Goal: Task Accomplishment & Management: Use online tool/utility

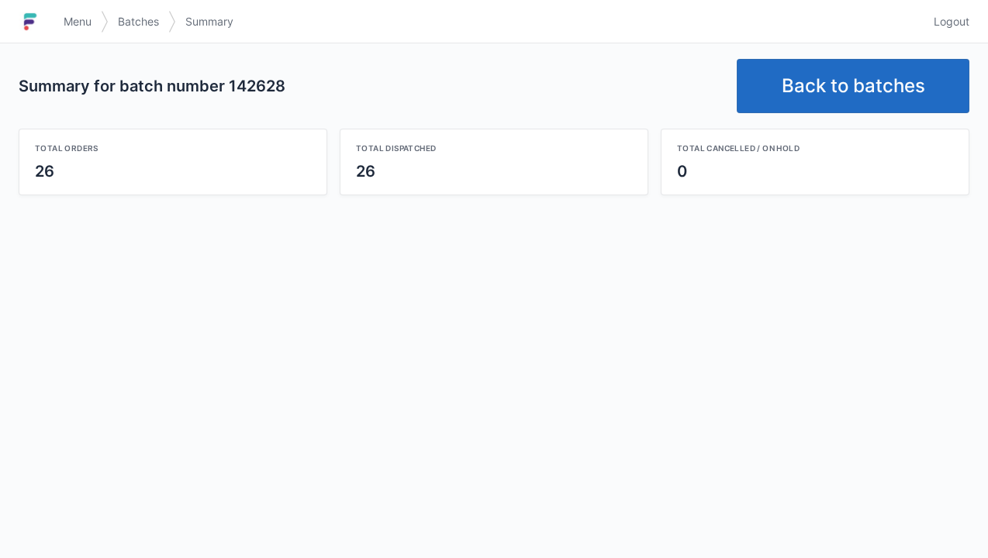
click at [814, 95] on link "Back to batches" at bounding box center [853, 86] width 233 height 54
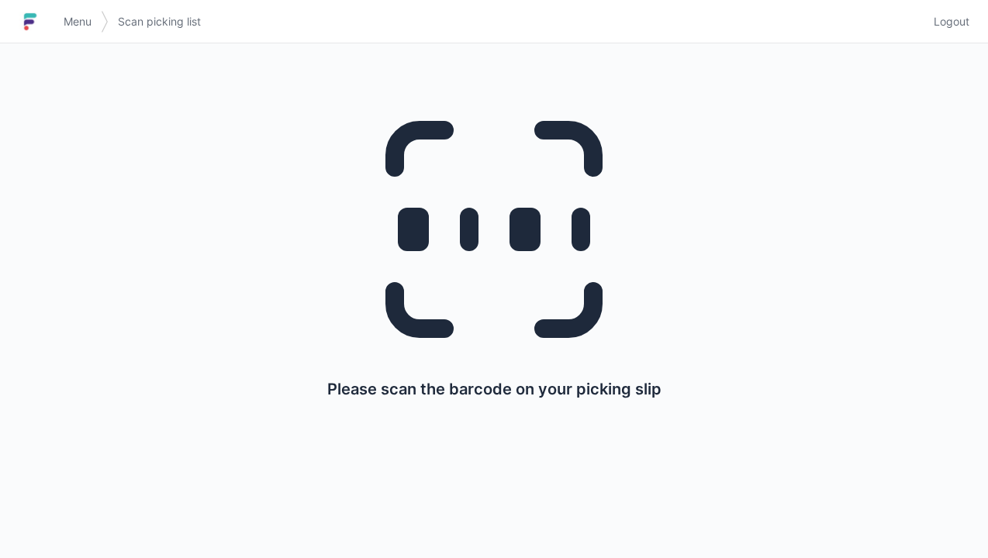
click at [40, 23] on img at bounding box center [30, 21] width 23 height 25
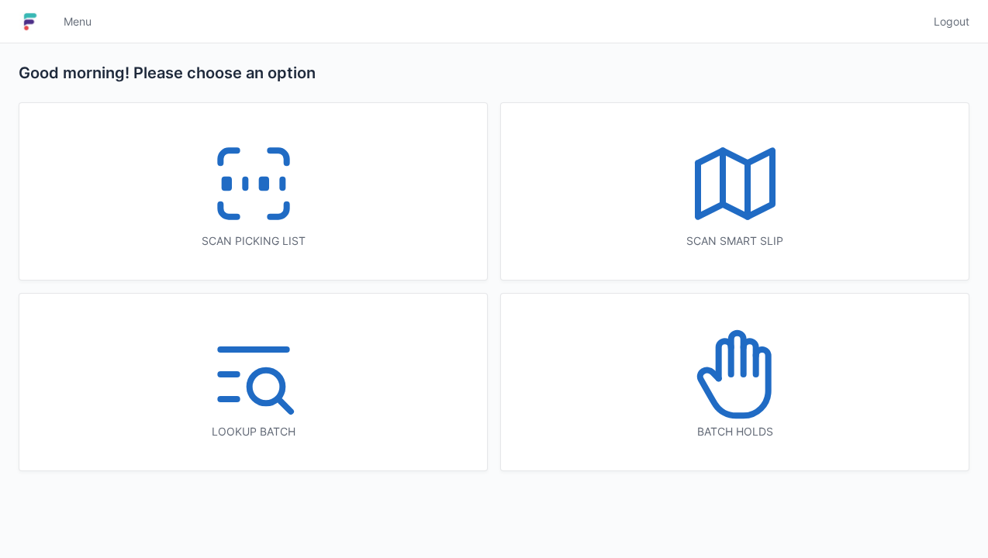
click at [245, 191] on icon at bounding box center [253, 183] width 99 height 99
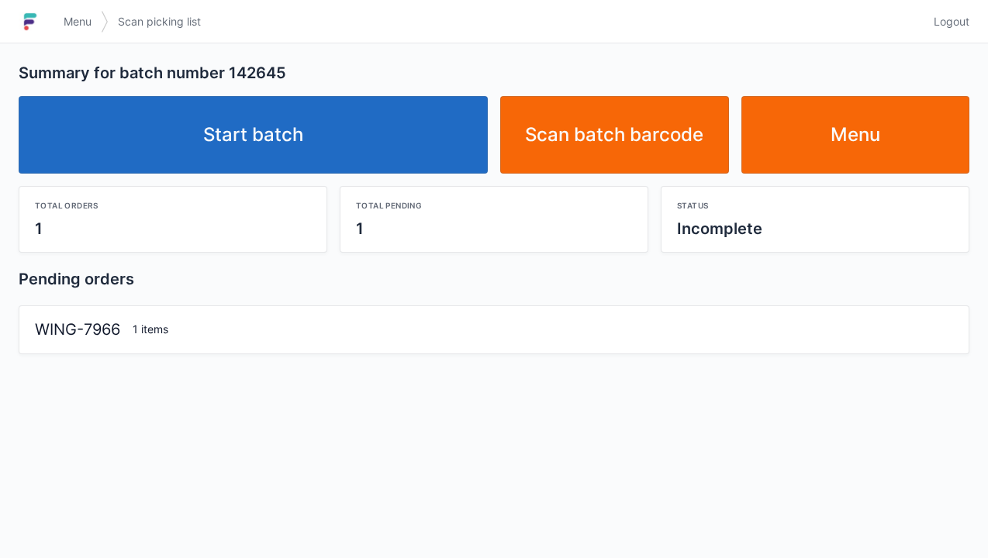
click at [227, 142] on link "Start batch" at bounding box center [253, 135] width 469 height 78
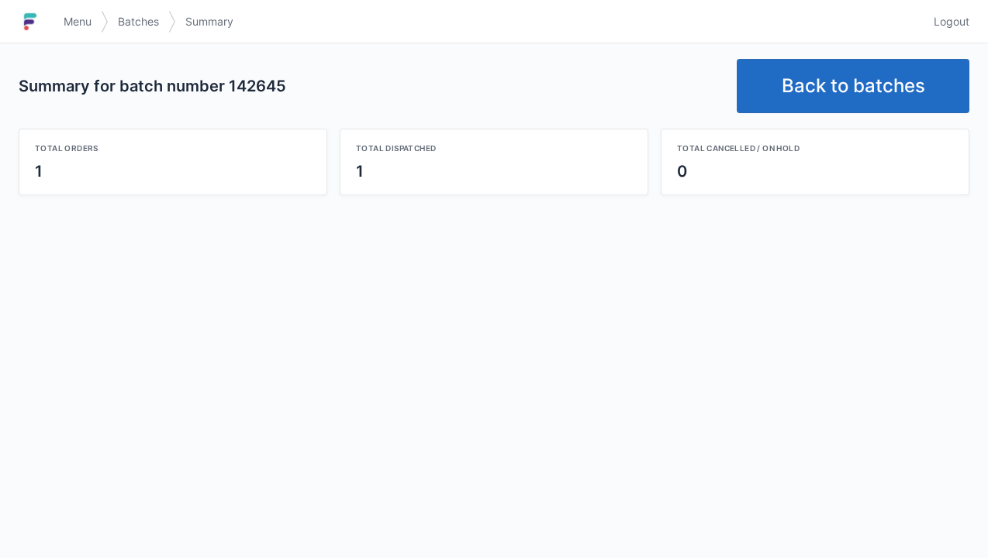
click at [828, 77] on link "Back to batches" at bounding box center [853, 86] width 233 height 54
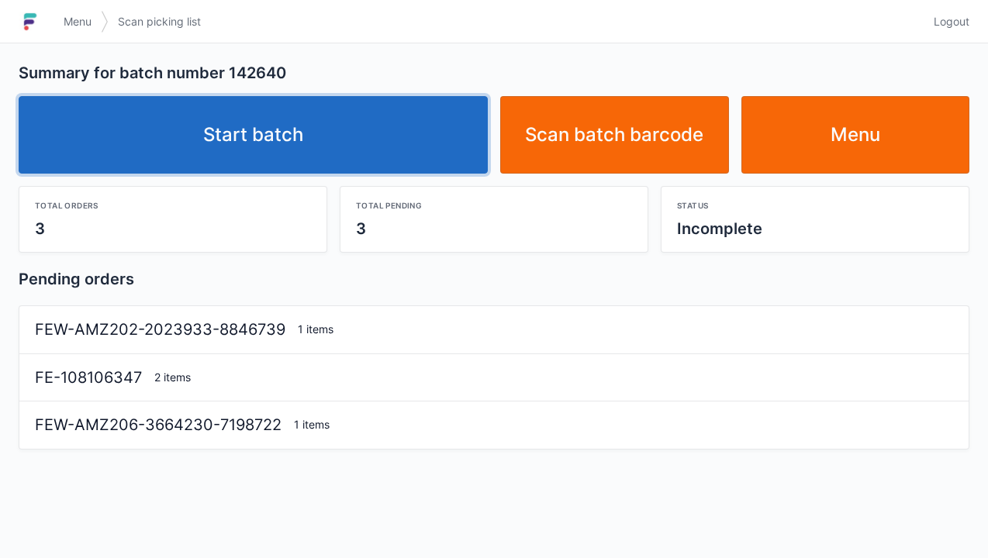
click at [235, 132] on link "Start batch" at bounding box center [253, 135] width 469 height 78
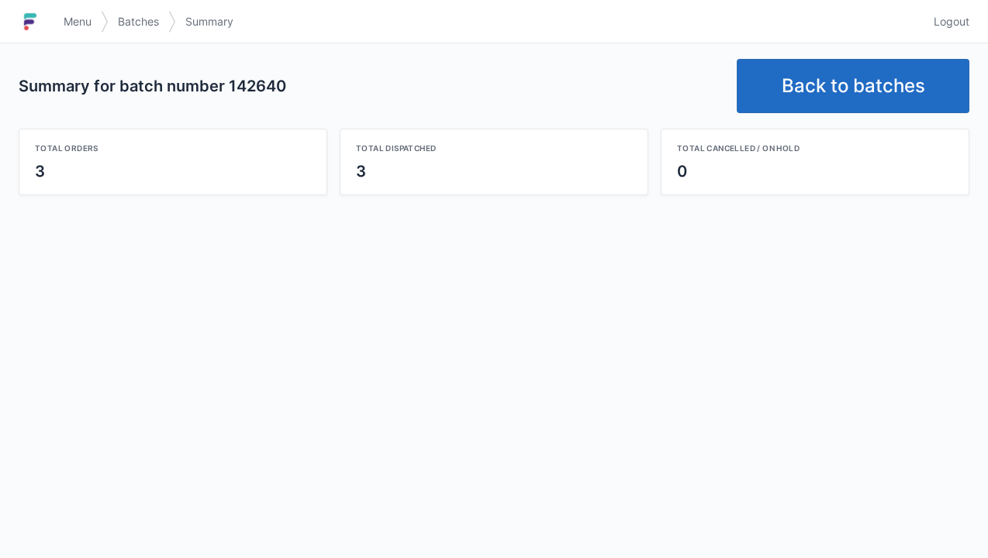
click at [836, 79] on link "Back to batches" at bounding box center [853, 86] width 233 height 54
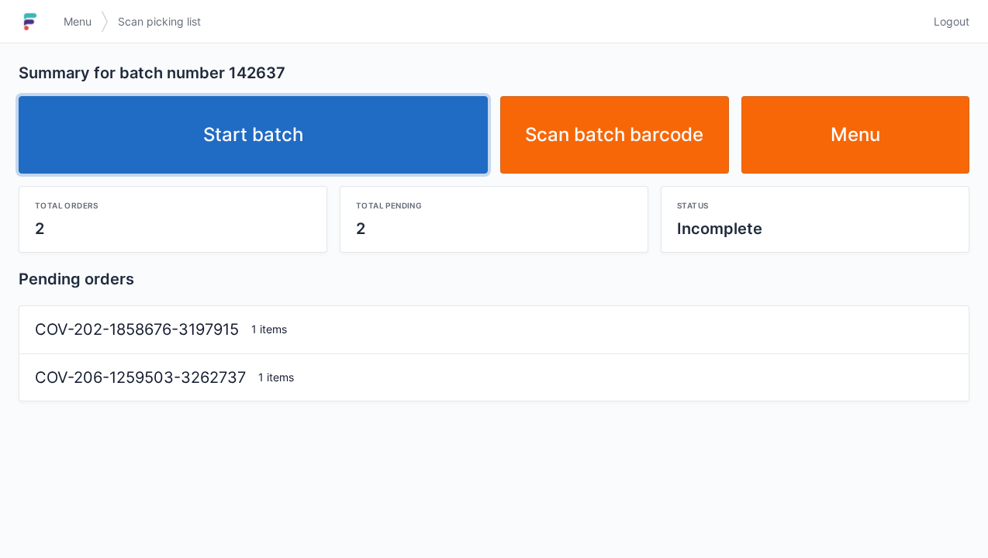
click at [228, 130] on link "Start batch" at bounding box center [253, 135] width 469 height 78
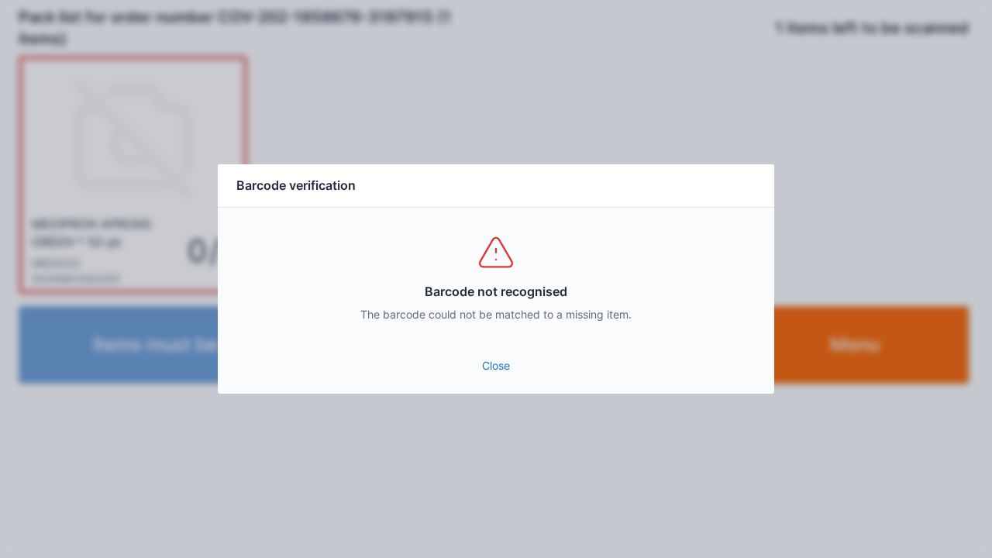
click at [480, 355] on link "Close" at bounding box center [496, 366] width 532 height 28
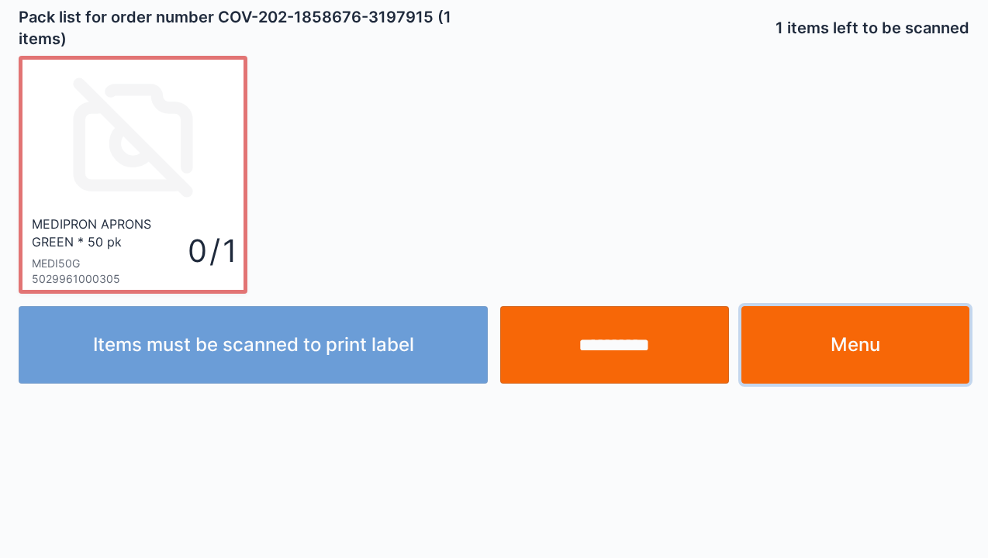
click at [853, 355] on link "Menu" at bounding box center [855, 345] width 229 height 78
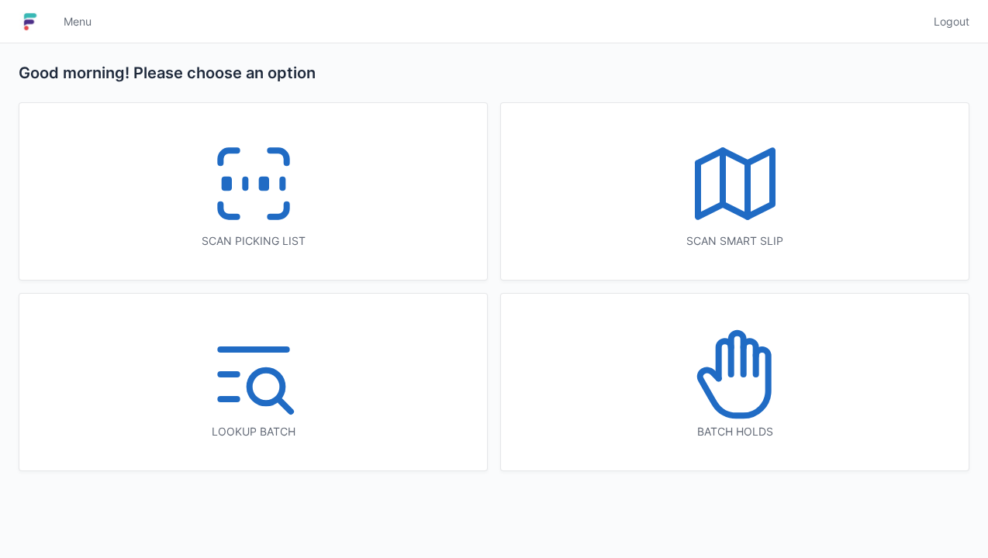
click at [236, 197] on icon at bounding box center [253, 183] width 99 height 99
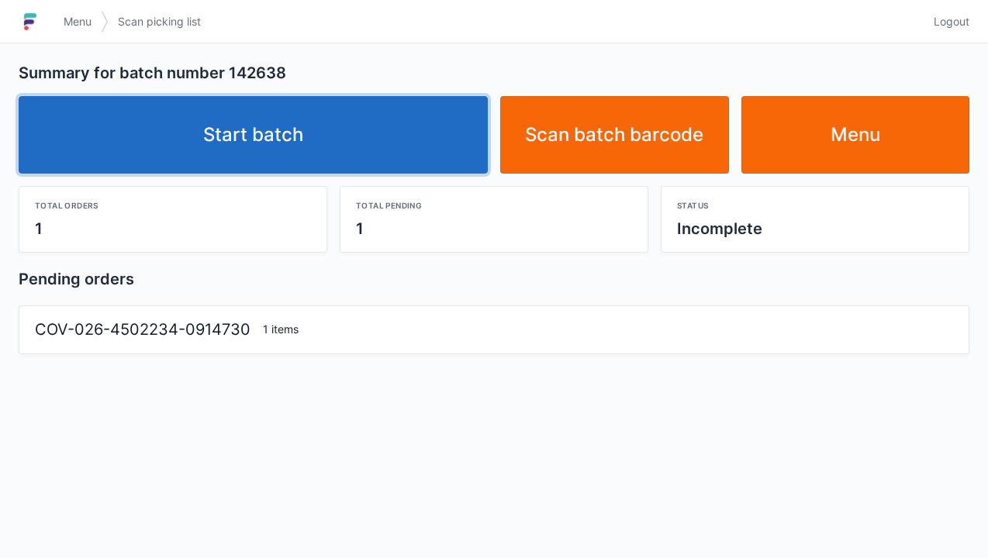
click at [244, 129] on link "Start batch" at bounding box center [253, 135] width 469 height 78
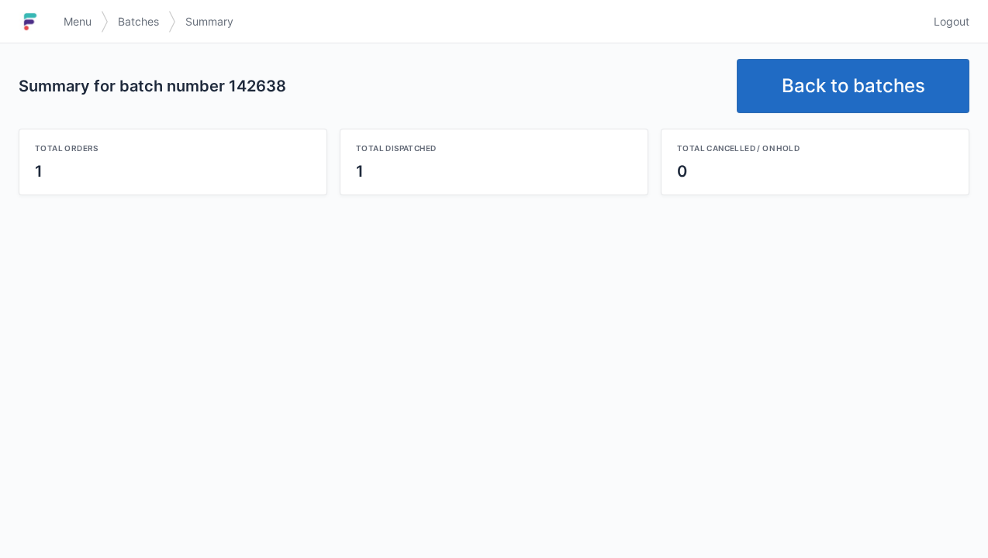
click at [830, 90] on link "Back to batches" at bounding box center [853, 86] width 233 height 54
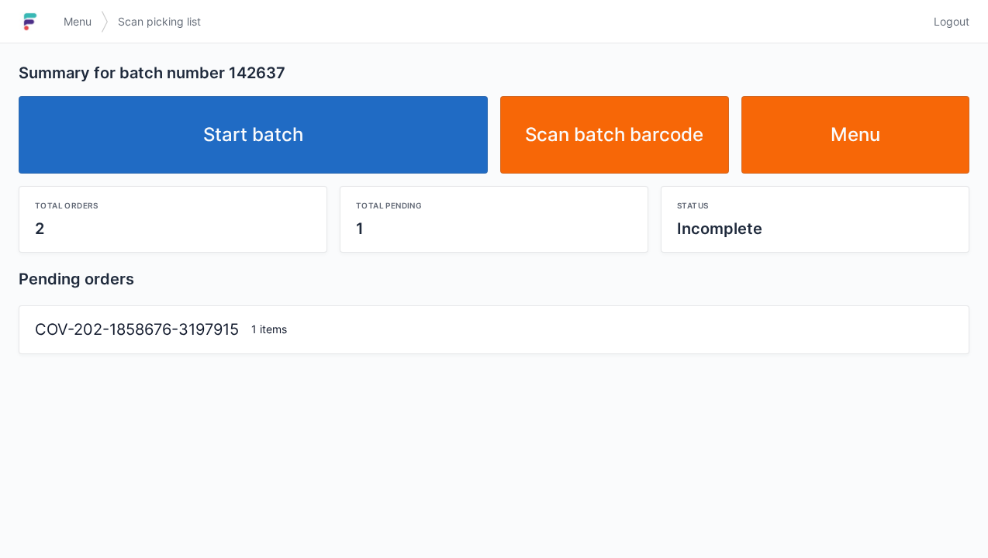
click at [274, 129] on link "Start batch" at bounding box center [253, 135] width 469 height 78
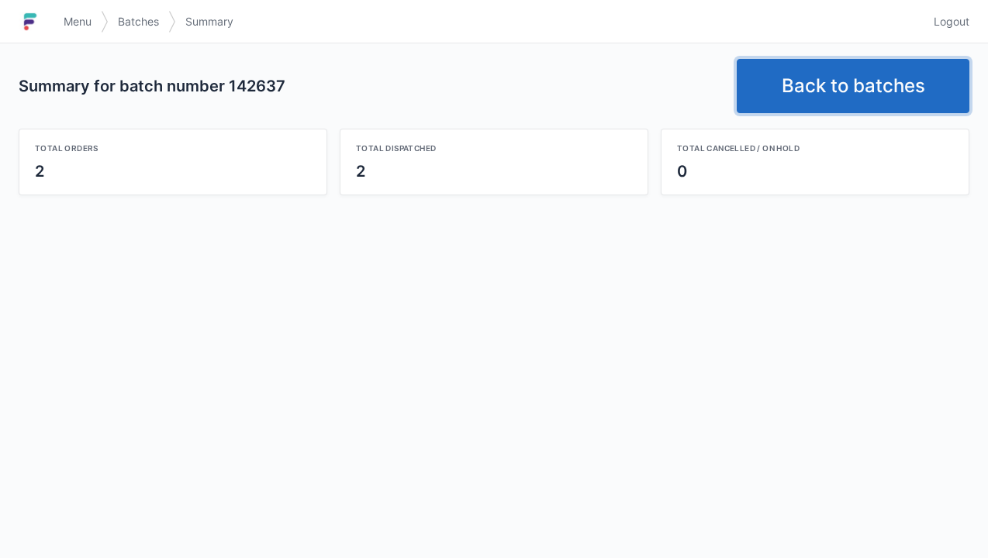
click at [817, 109] on link "Back to batches" at bounding box center [853, 86] width 233 height 54
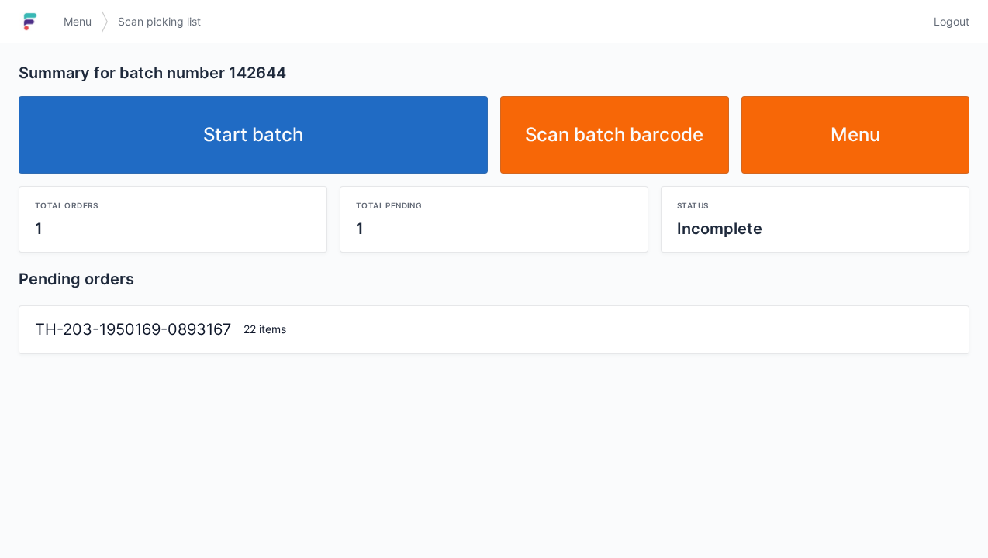
click at [200, 147] on link "Start batch" at bounding box center [253, 135] width 469 height 78
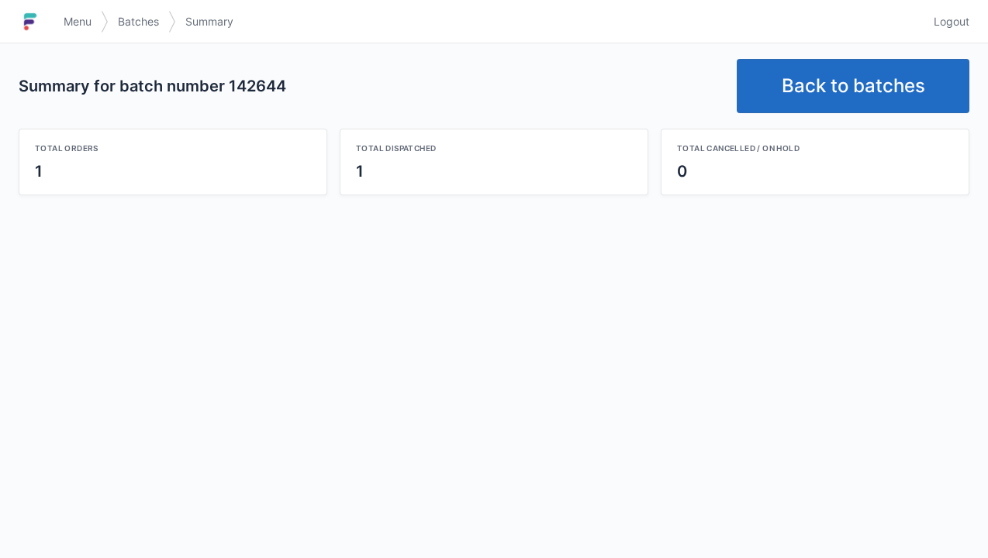
click at [833, 84] on link "Back to batches" at bounding box center [853, 86] width 233 height 54
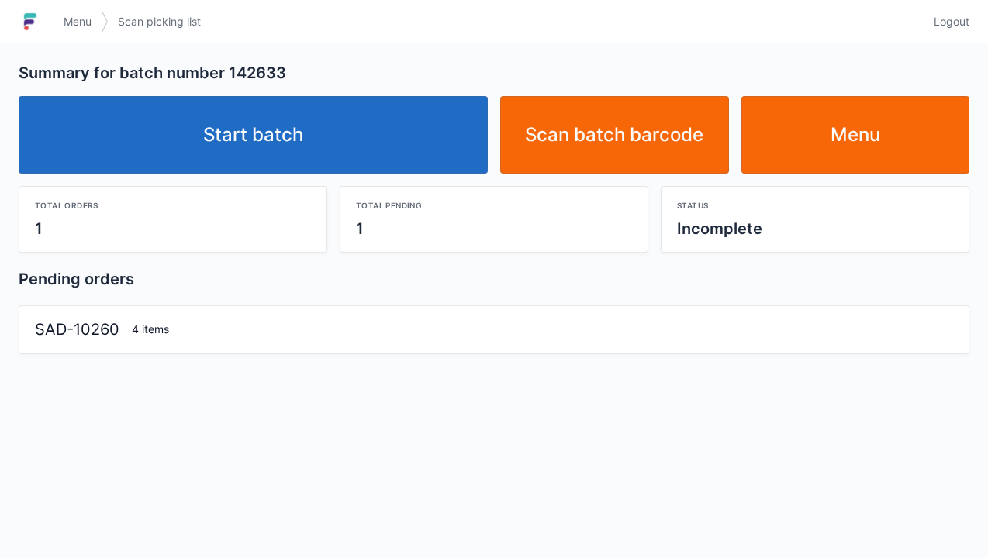
click at [226, 130] on link "Start batch" at bounding box center [253, 135] width 469 height 78
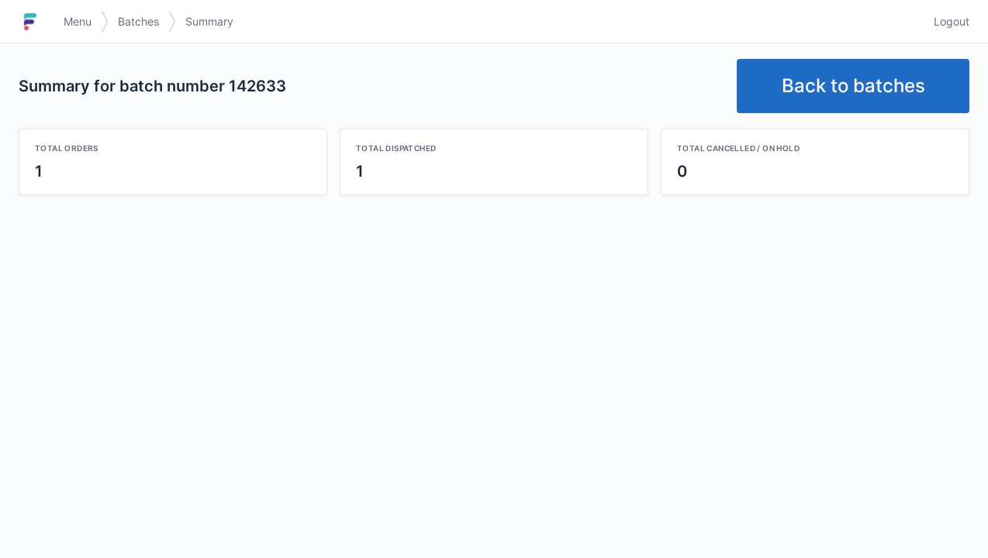
click at [843, 96] on link "Back to batches" at bounding box center [853, 86] width 233 height 54
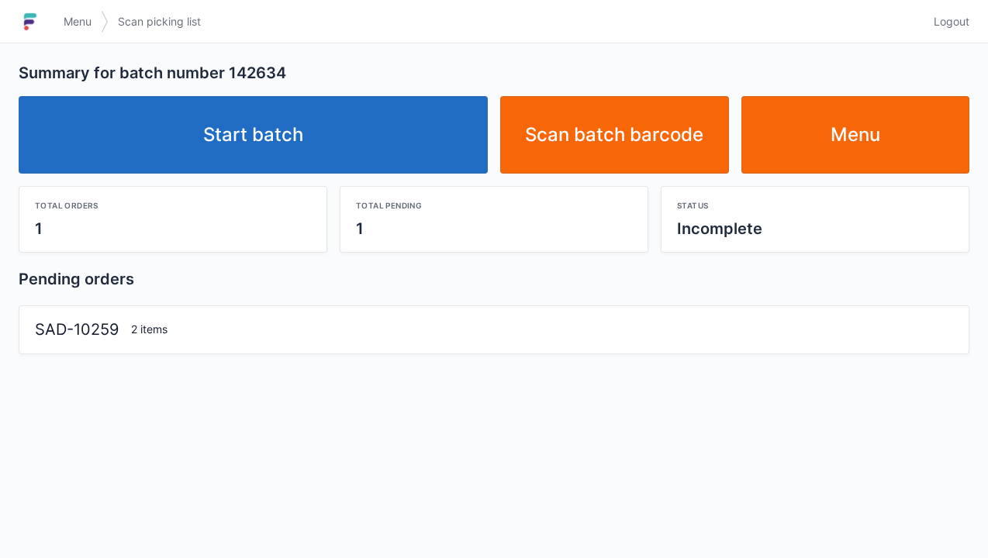
click at [299, 140] on link "Start batch" at bounding box center [253, 135] width 469 height 78
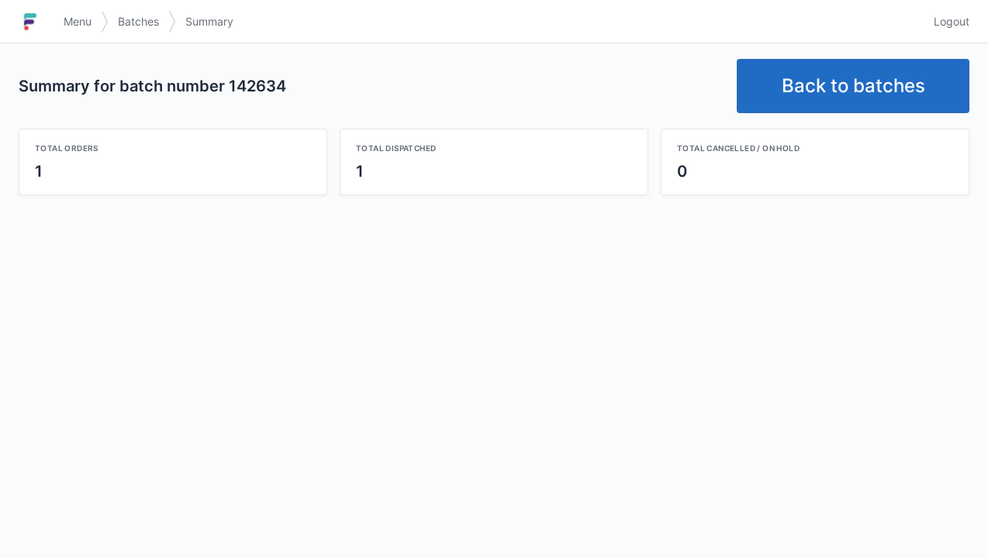
click at [849, 75] on link "Back to batches" at bounding box center [853, 86] width 233 height 54
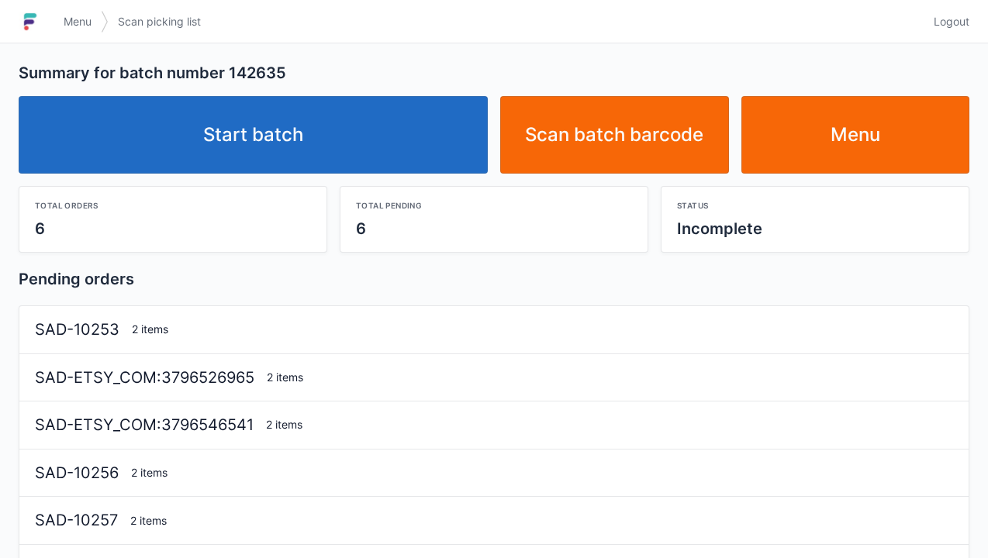
click at [267, 139] on link "Start batch" at bounding box center [253, 135] width 469 height 78
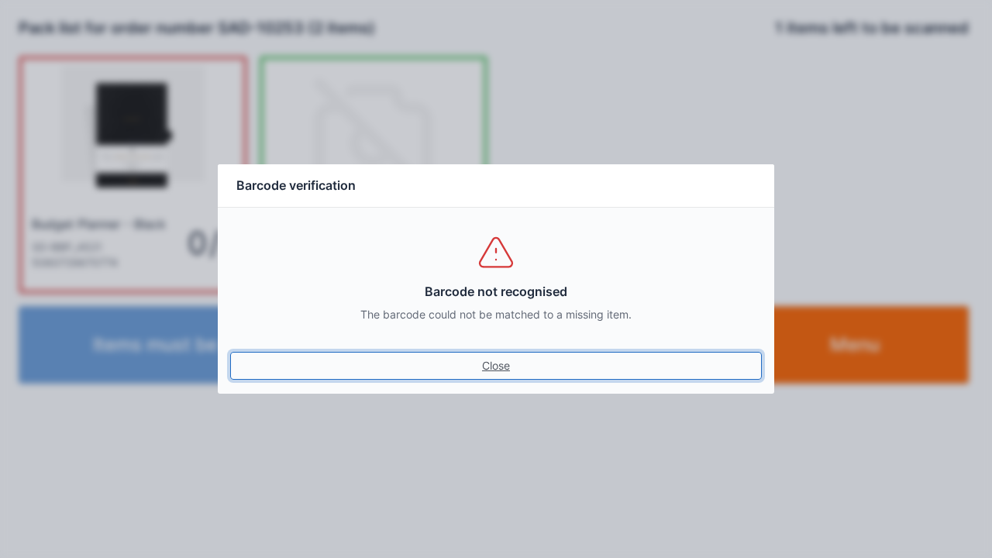
click at [486, 361] on link "Close" at bounding box center [496, 366] width 532 height 28
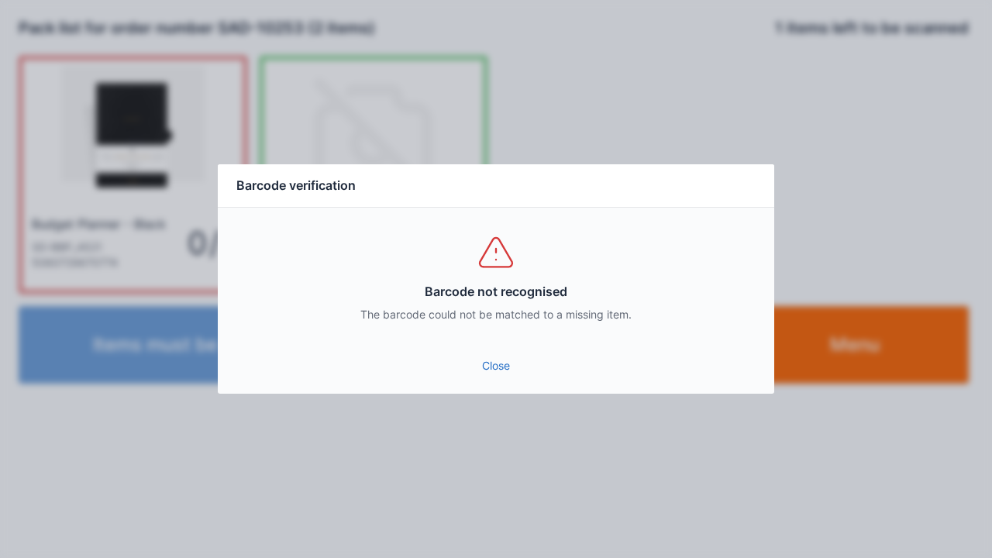
click at [491, 364] on link "Close" at bounding box center [496, 366] width 532 height 28
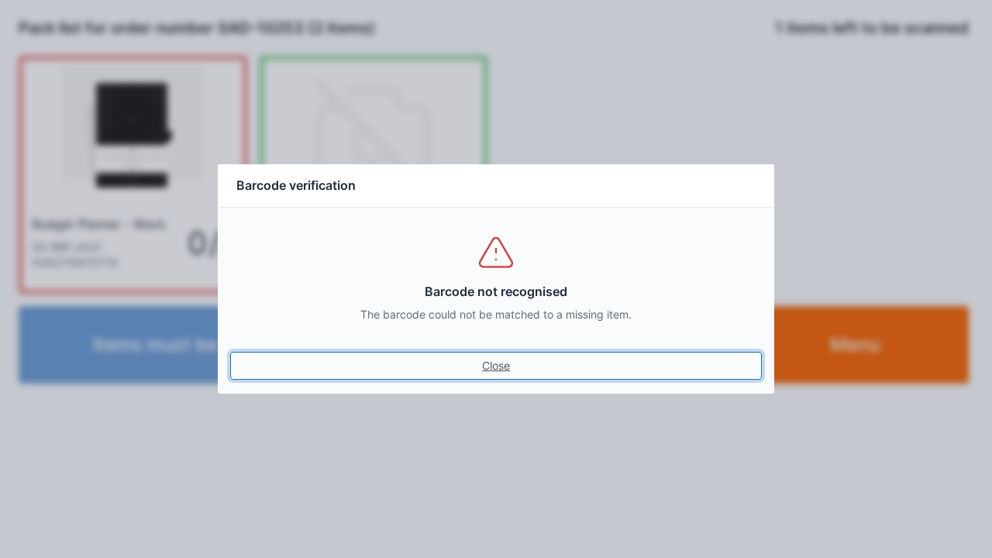
click at [490, 376] on link "Close" at bounding box center [496, 366] width 532 height 28
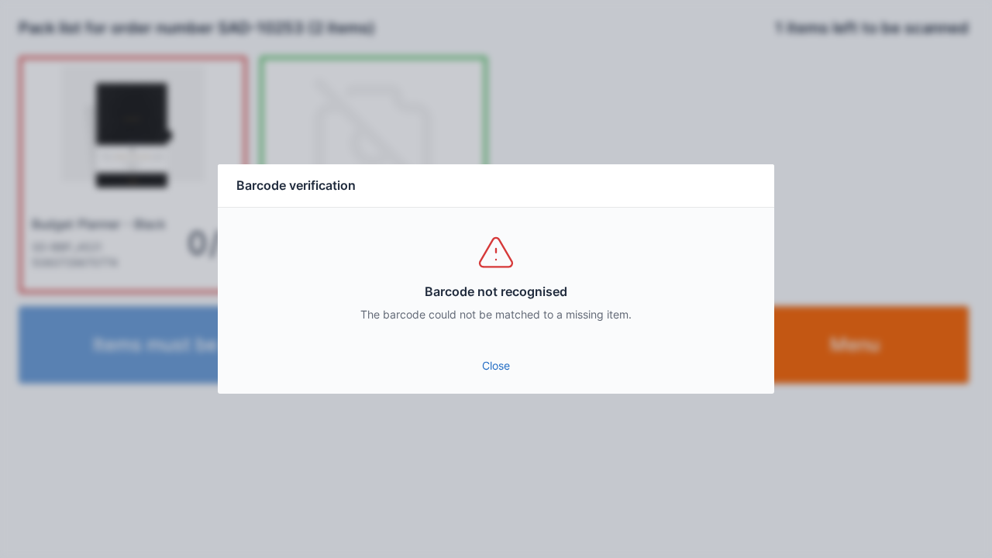
click at [492, 369] on link "Close" at bounding box center [496, 366] width 532 height 28
click at [478, 364] on link "Close" at bounding box center [496, 366] width 532 height 28
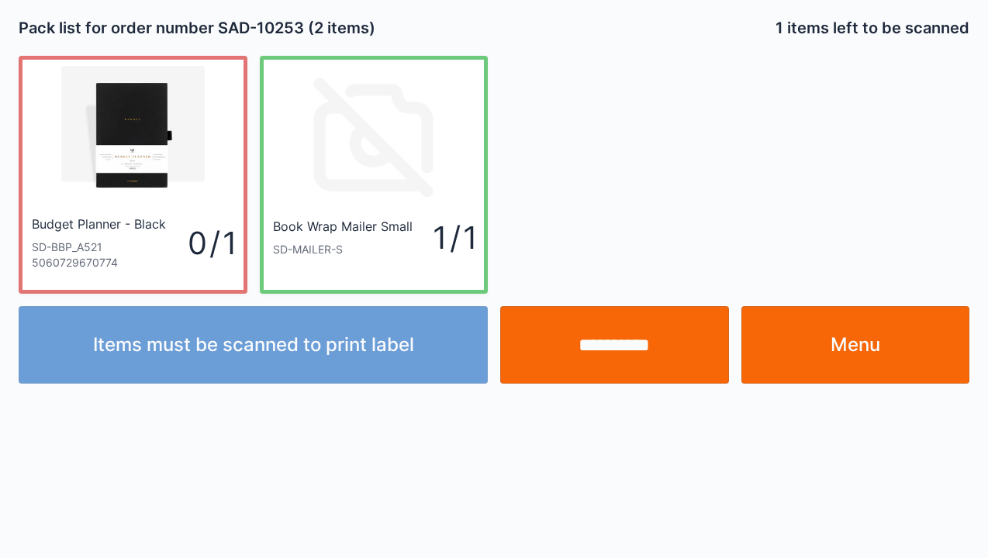
click at [606, 368] on input "**********" at bounding box center [614, 345] width 229 height 78
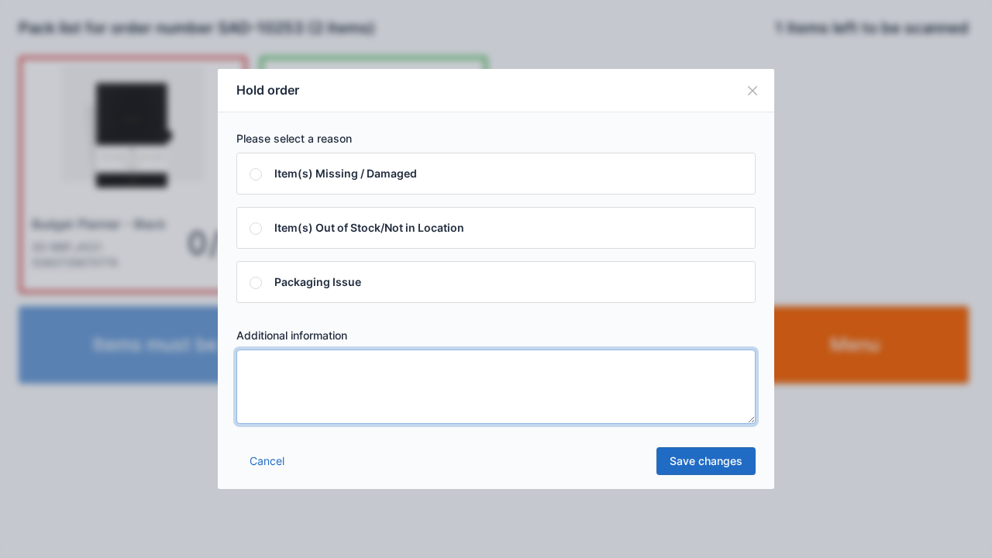
click at [275, 367] on textarea at bounding box center [495, 387] width 519 height 74
type textarea "*****"
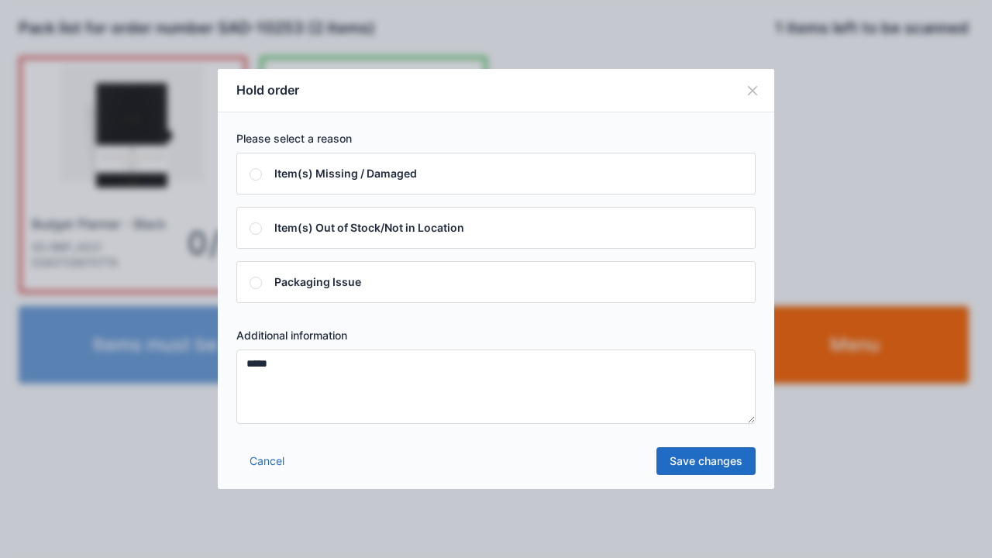
click at [678, 469] on link "Save changes" at bounding box center [706, 461] width 99 height 28
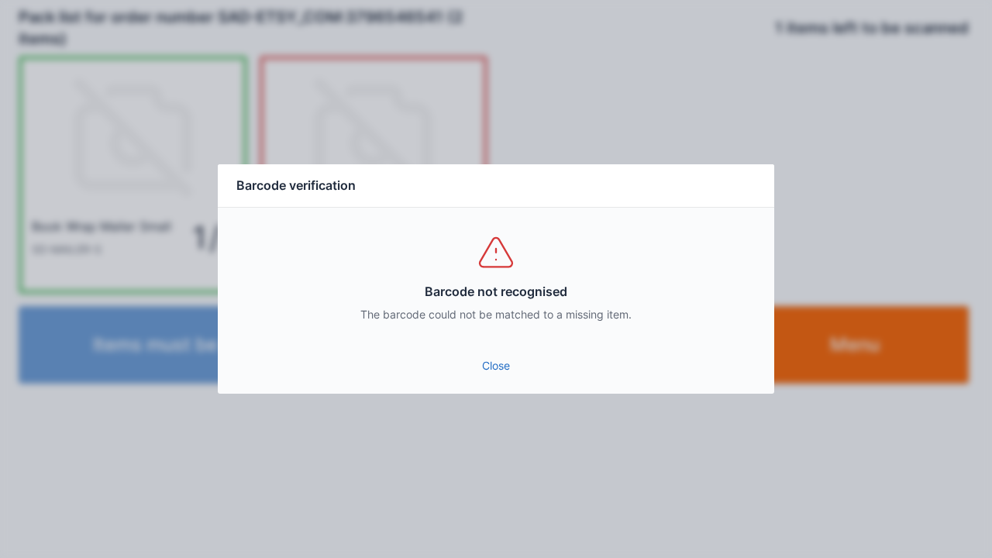
click at [493, 379] on link "Close" at bounding box center [496, 366] width 532 height 28
click at [503, 390] on div "Close" at bounding box center [496, 370] width 557 height 47
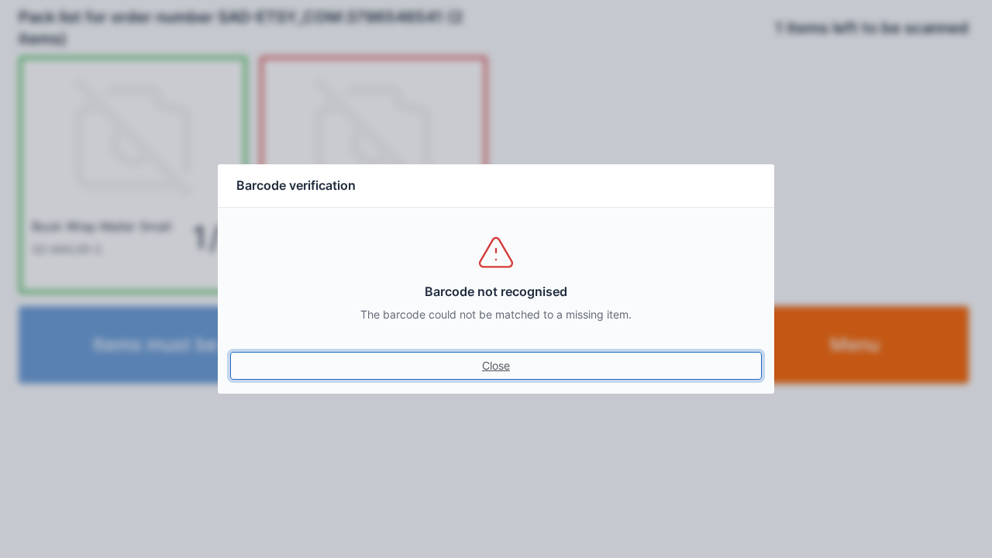
click at [492, 377] on link "Close" at bounding box center [496, 366] width 532 height 28
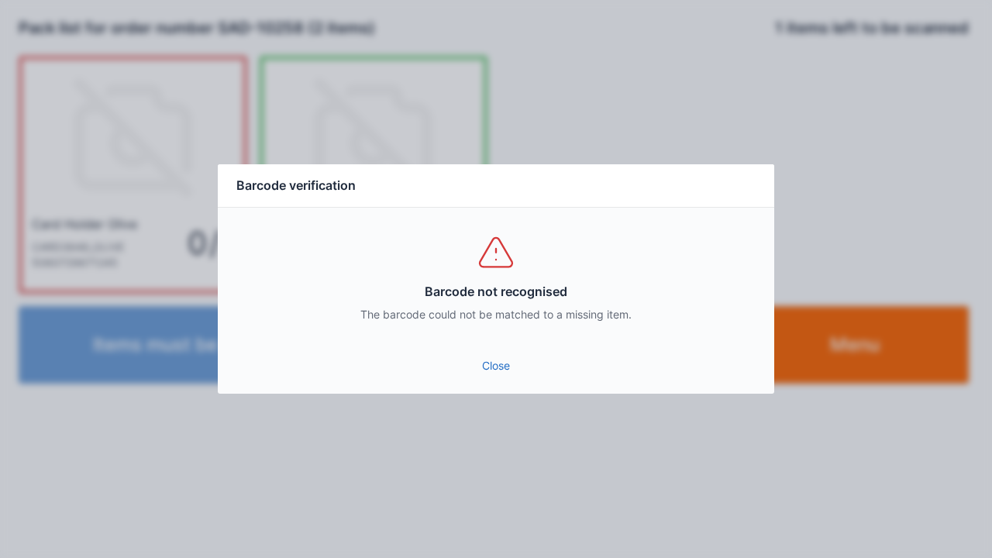
click at [471, 372] on link "Close" at bounding box center [496, 366] width 532 height 28
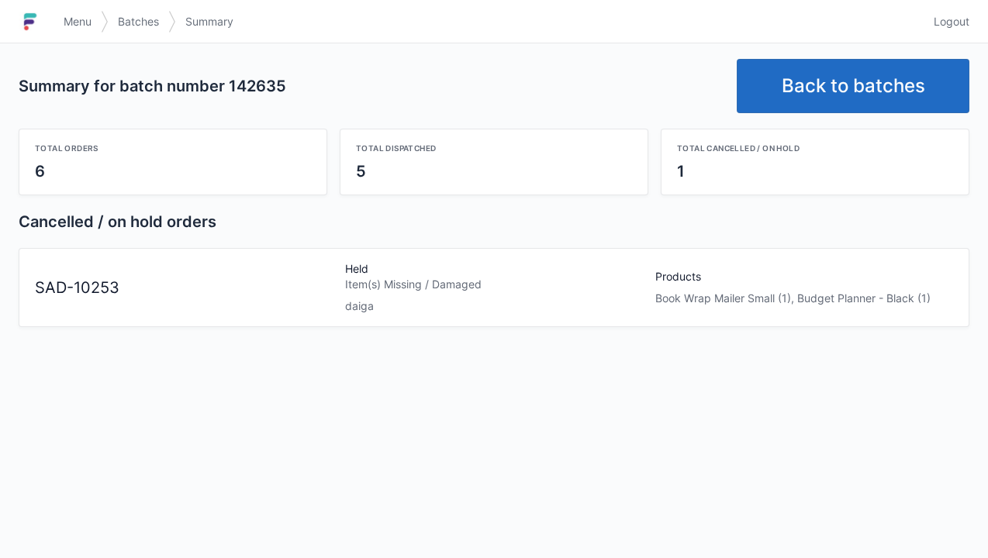
click at [840, 96] on link "Back to batches" at bounding box center [853, 86] width 233 height 54
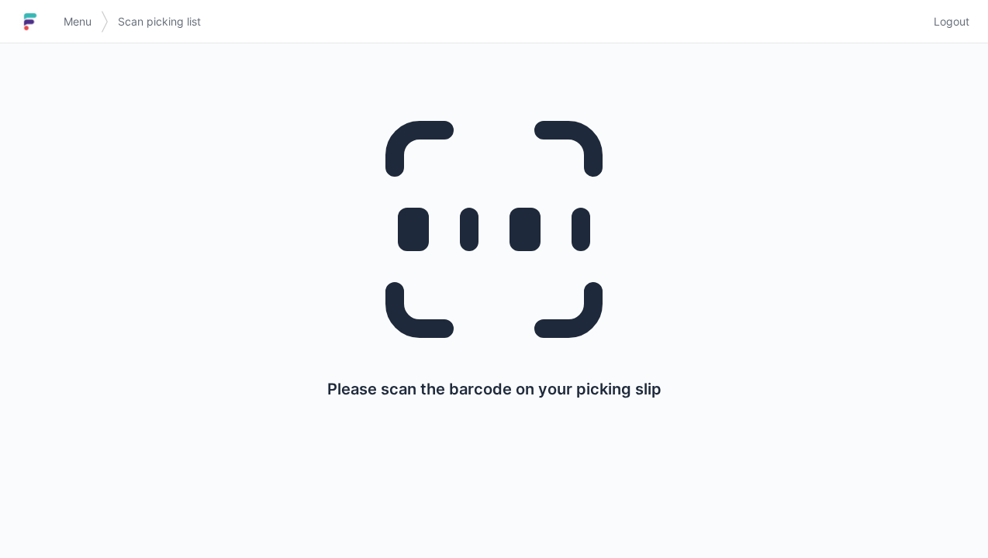
click at [50, 31] on h1 at bounding box center [37, 21] width 36 height 37
click at [52, 31] on h1 at bounding box center [37, 21] width 36 height 37
click at [65, 18] on span "Menu" at bounding box center [78, 22] width 28 height 16
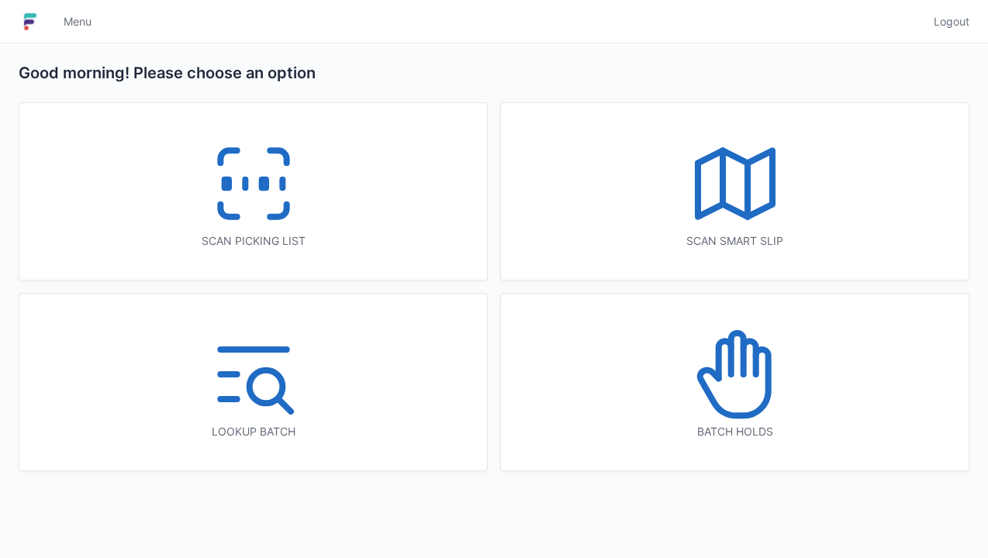
click at [743, 374] on icon at bounding box center [736, 353] width 12 height 41
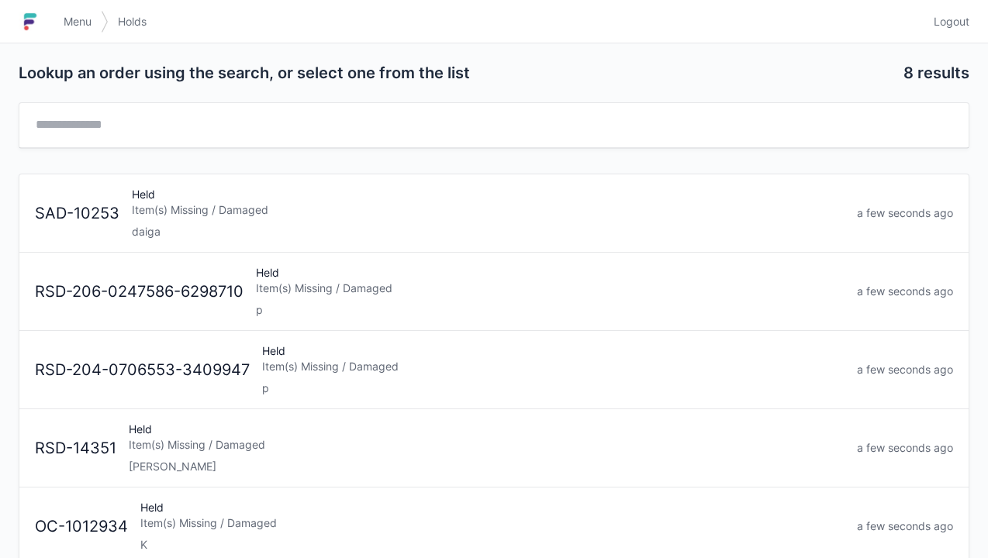
click at [167, 213] on div "Item(s) Missing / Damaged" at bounding box center [488, 210] width 712 height 16
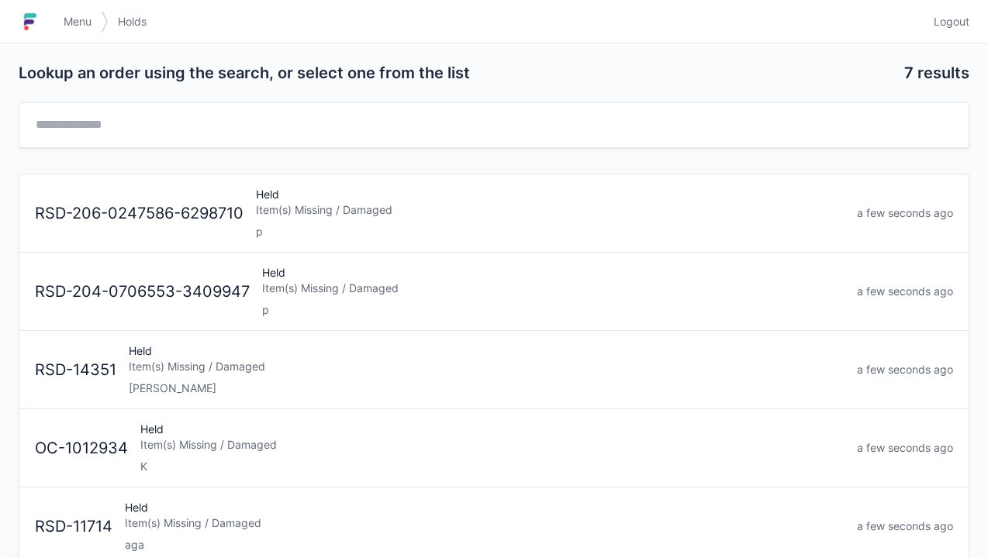
click at [56, 25] on link "Menu" at bounding box center [77, 22] width 47 height 28
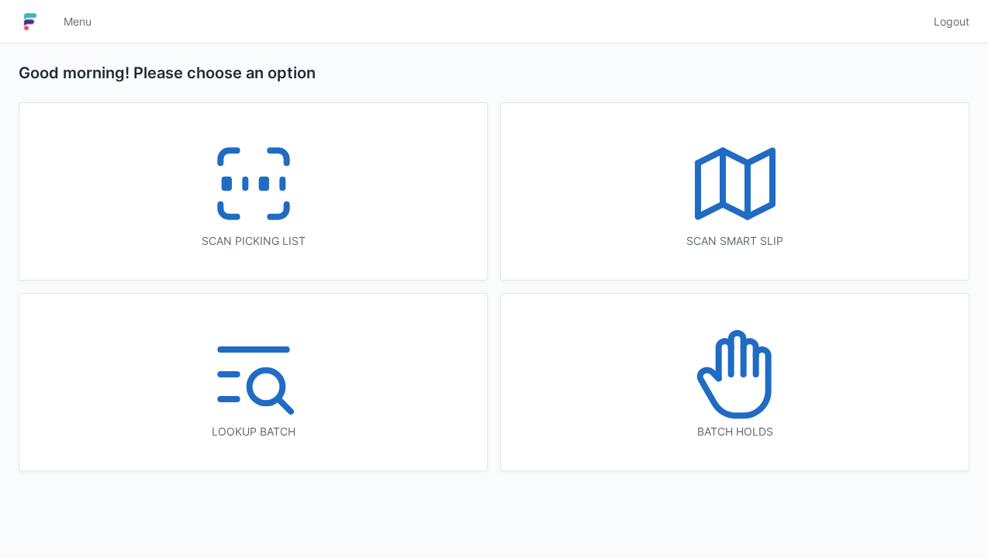
click at [236, 190] on icon at bounding box center [253, 183] width 99 height 99
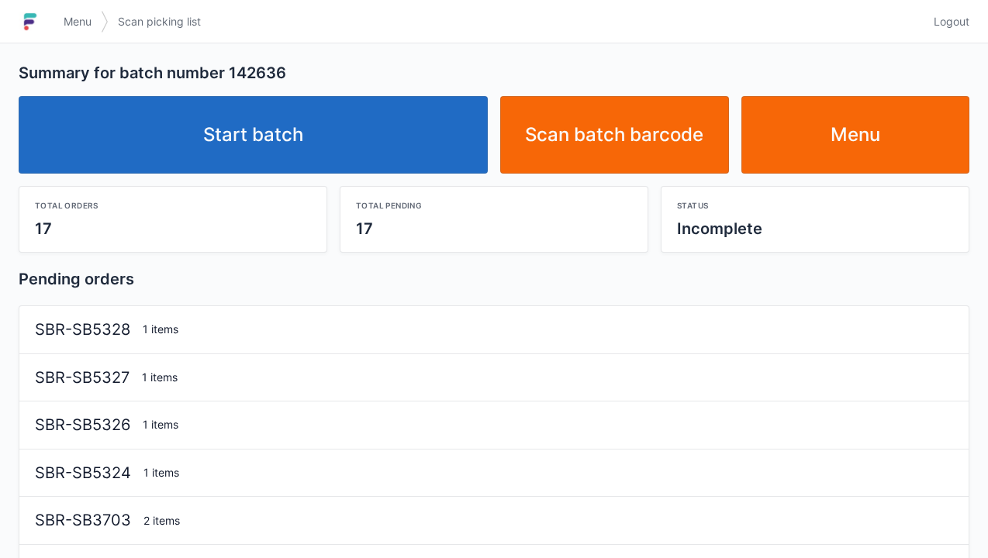
click at [257, 132] on link "Start batch" at bounding box center [253, 135] width 469 height 78
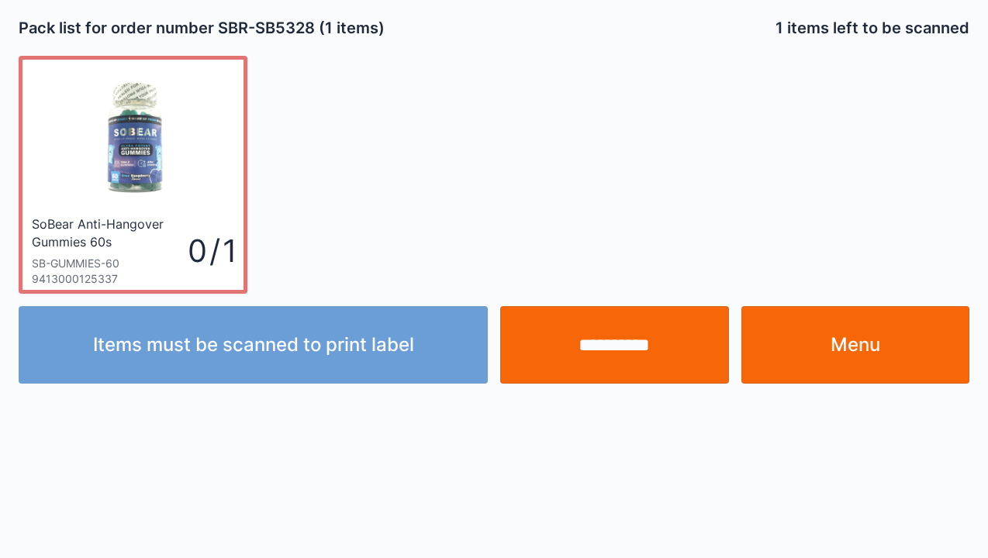
click at [609, 337] on input "**********" at bounding box center [614, 345] width 229 height 78
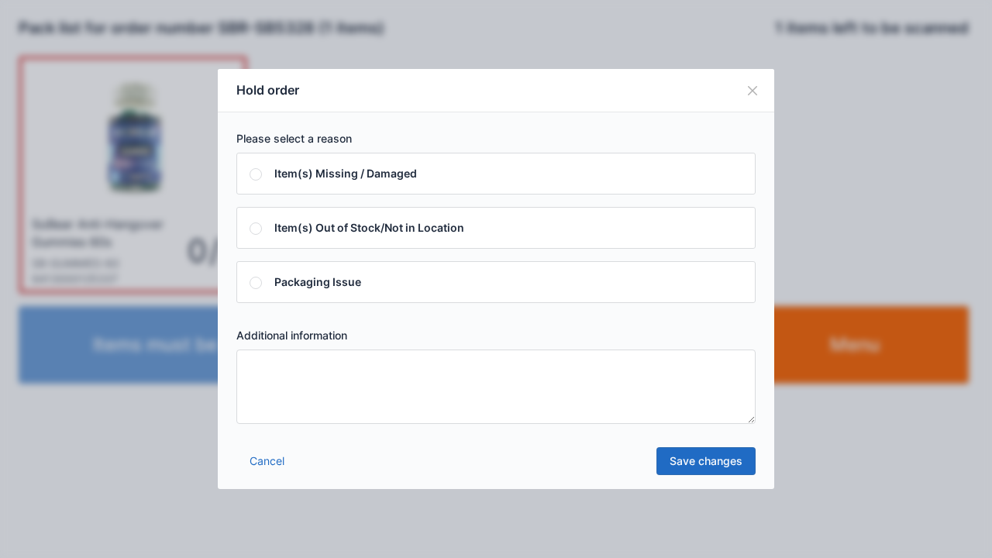
click at [270, 369] on textarea at bounding box center [495, 387] width 519 height 74
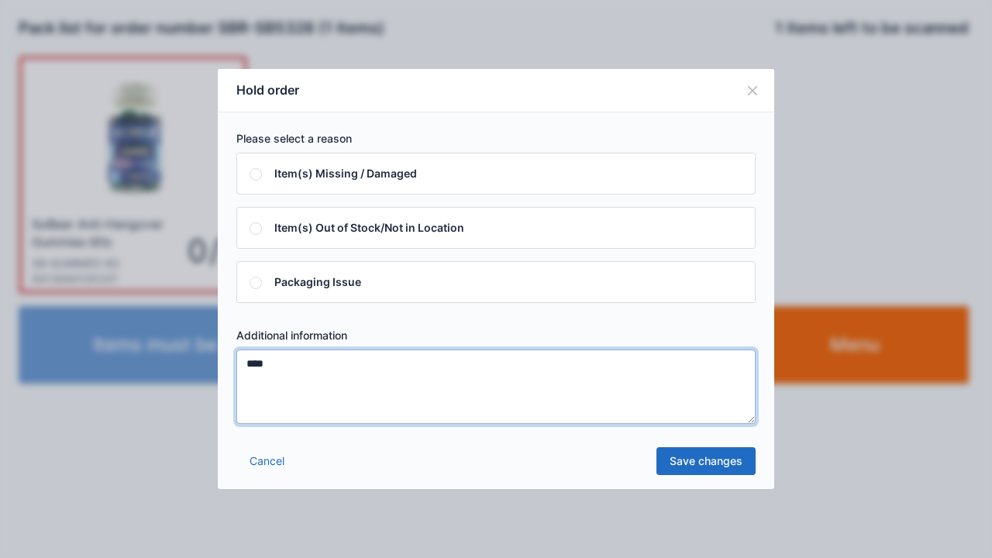
type textarea "****"
click at [743, 97] on button "Close" at bounding box center [752, 90] width 43 height 43
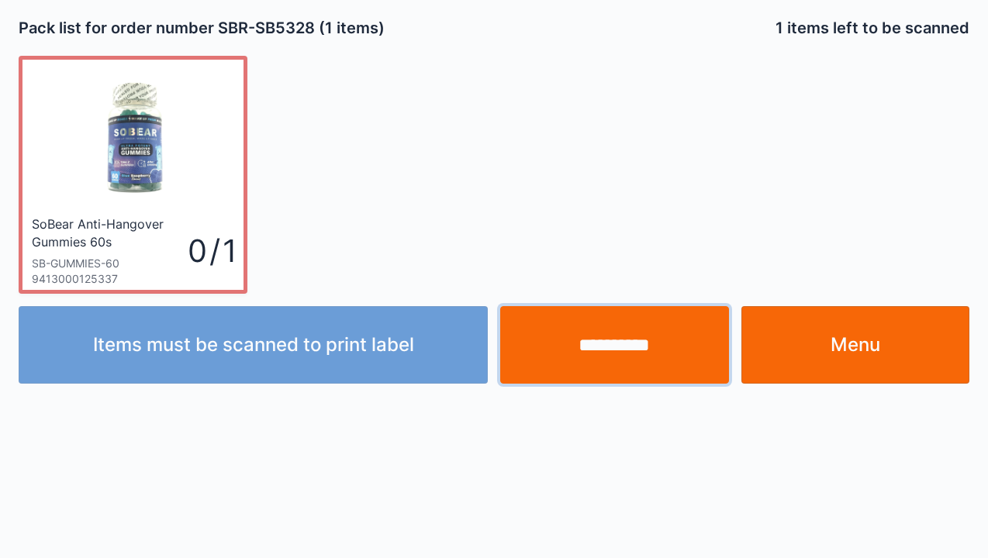
click at [606, 352] on input "**********" at bounding box center [614, 345] width 229 height 78
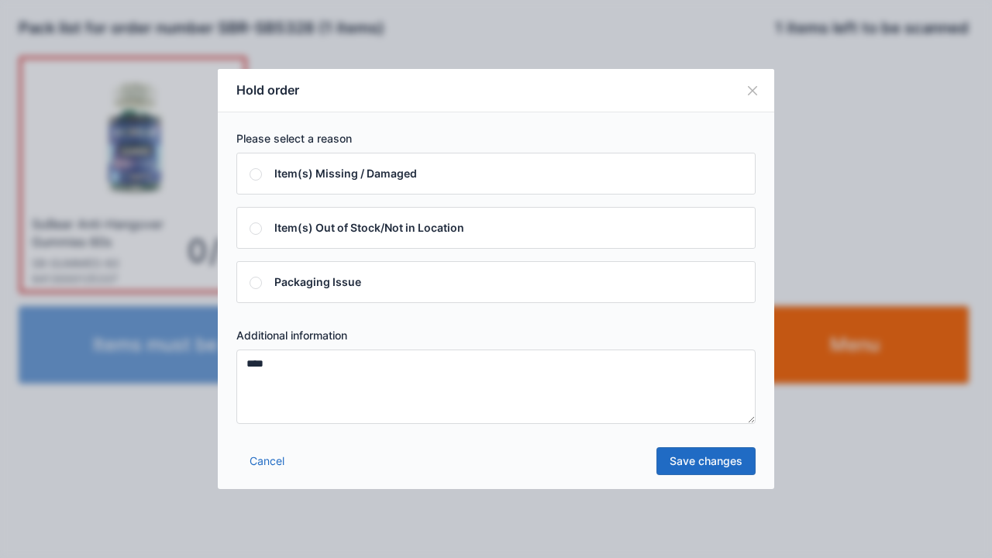
click at [687, 466] on link "Save changes" at bounding box center [706, 461] width 99 height 28
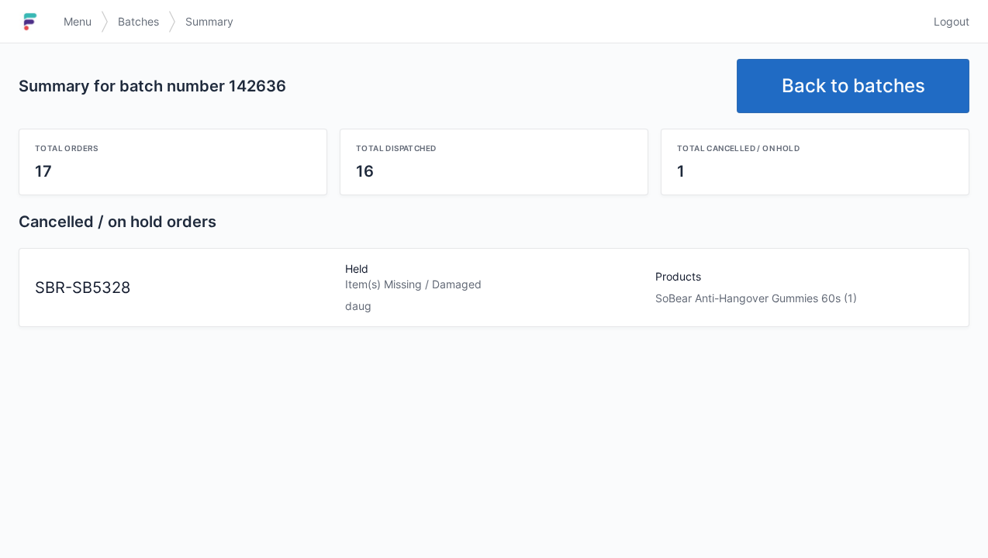
click at [820, 93] on link "Back to batches" at bounding box center [853, 86] width 233 height 54
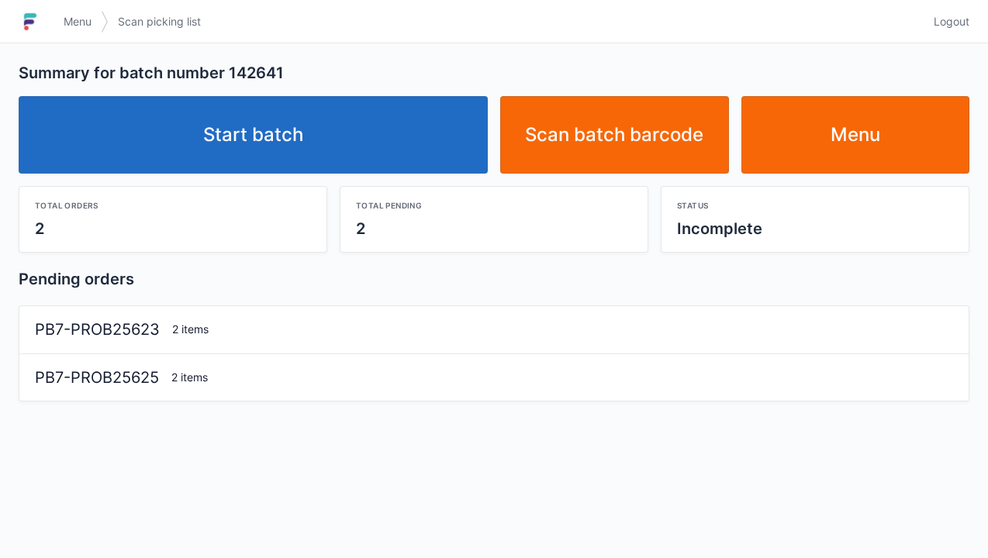
click at [274, 141] on link "Start batch" at bounding box center [253, 135] width 469 height 78
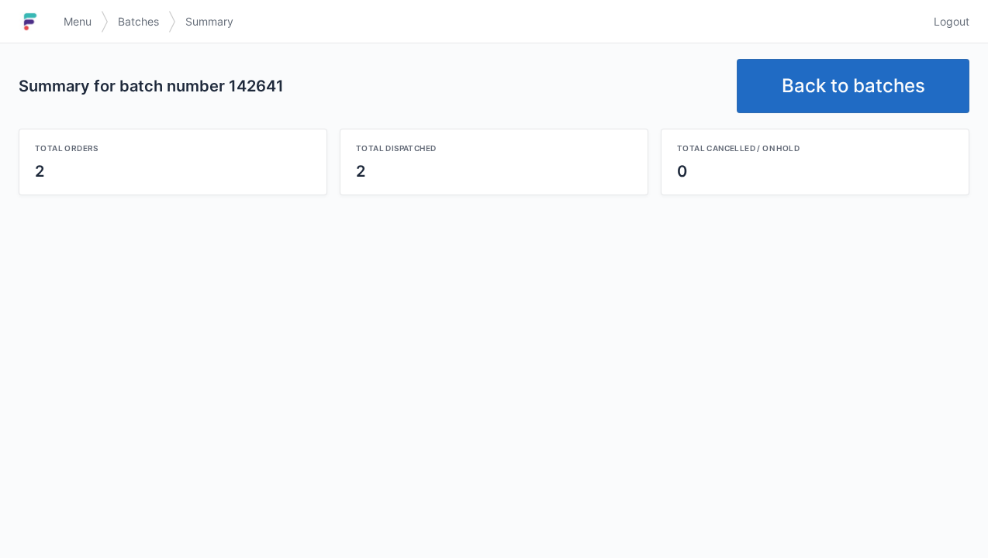
click at [836, 76] on link "Back to batches" at bounding box center [853, 86] width 233 height 54
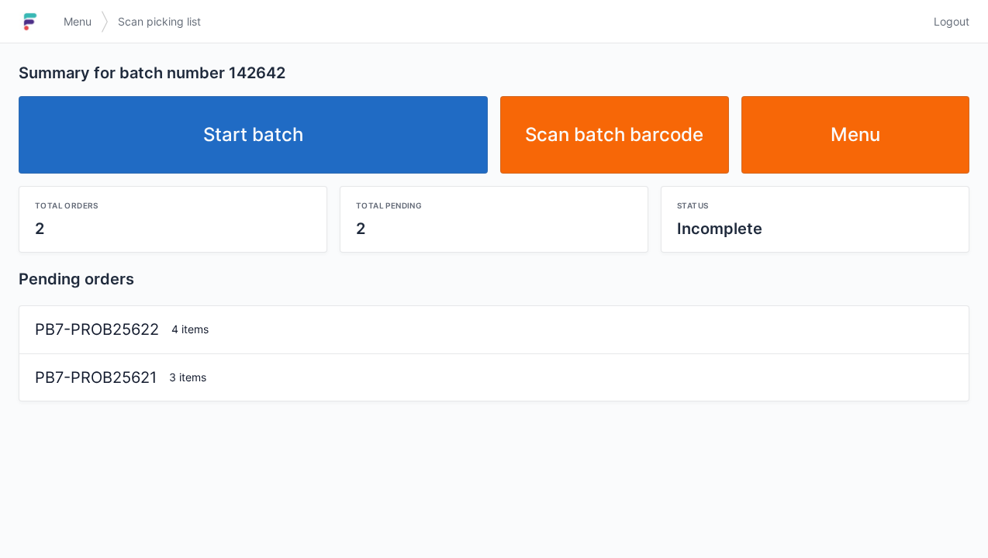
click at [270, 132] on link "Start batch" at bounding box center [253, 135] width 469 height 78
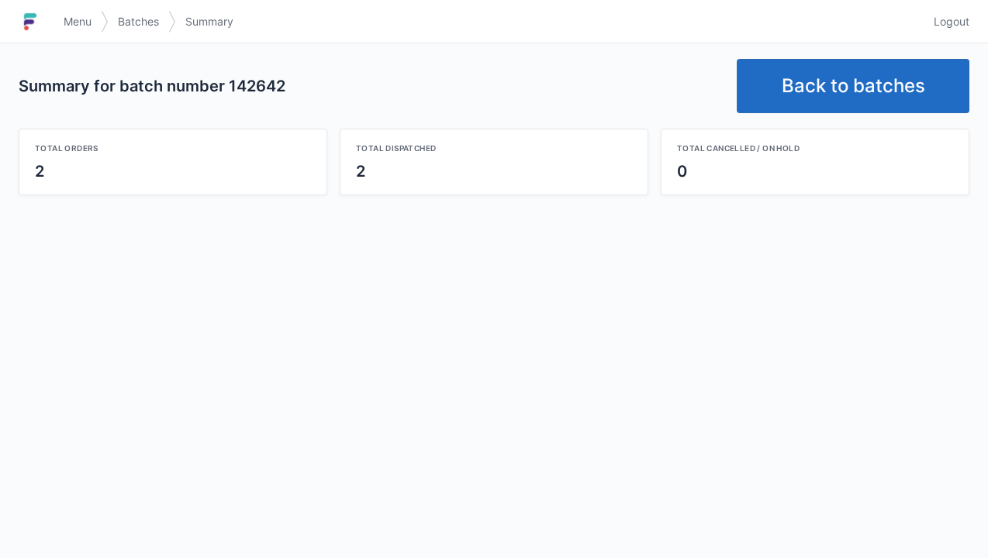
click at [890, 67] on link "Back to batches" at bounding box center [853, 86] width 233 height 54
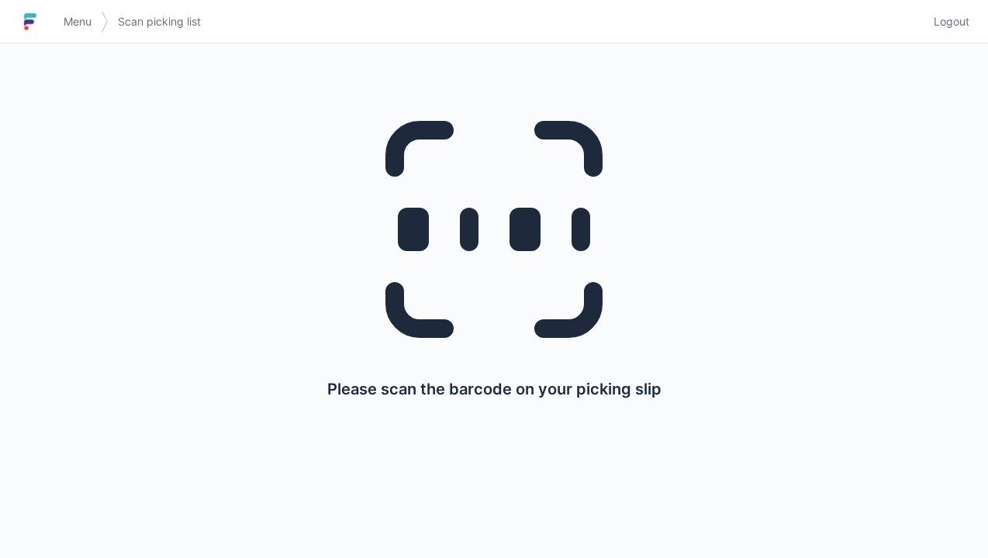
click at [74, 26] on span "Menu" at bounding box center [78, 22] width 28 height 16
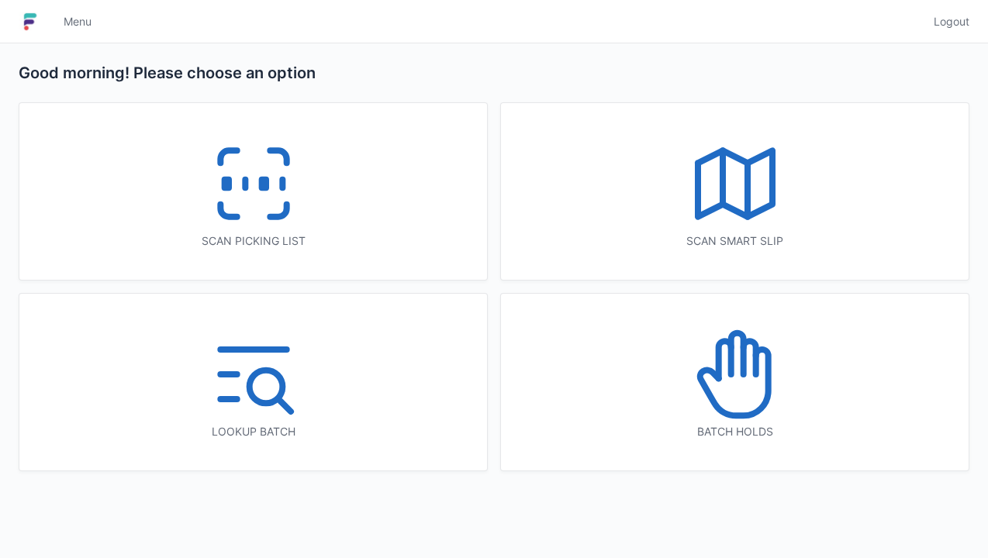
click at [738, 388] on icon at bounding box center [734, 374] width 99 height 99
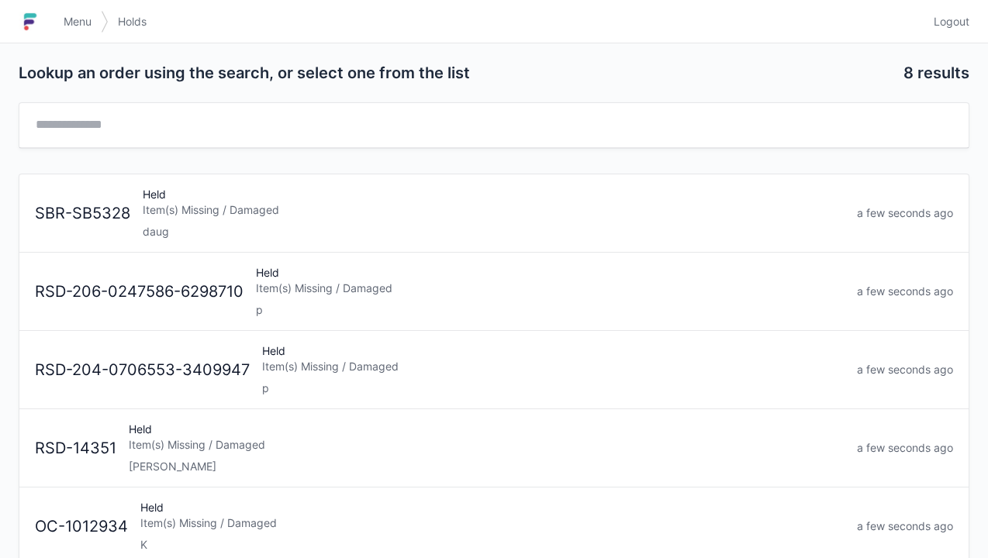
click at [155, 220] on div "Held Item(s) Missing / Damaged daug" at bounding box center [493, 213] width 714 height 53
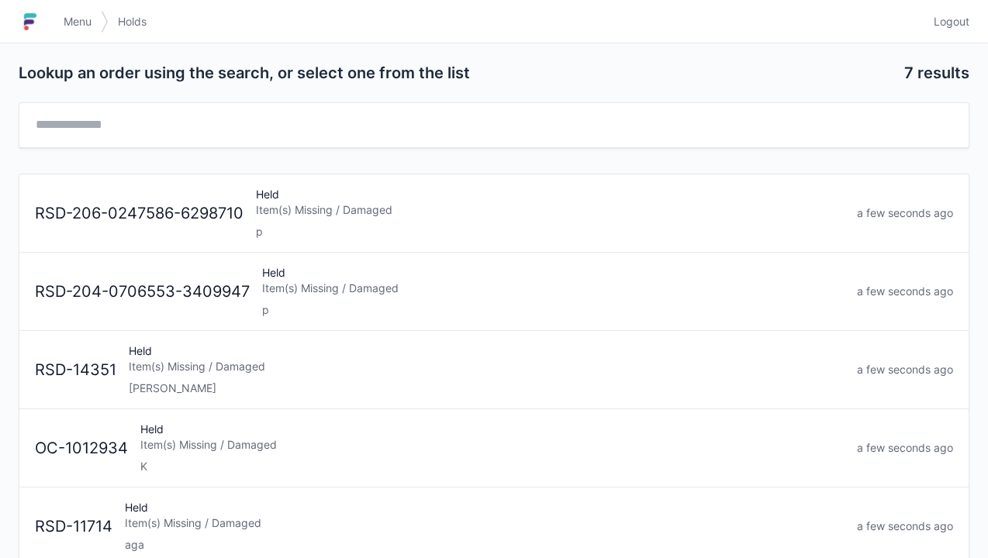
click at [39, 12] on img at bounding box center [30, 21] width 23 height 25
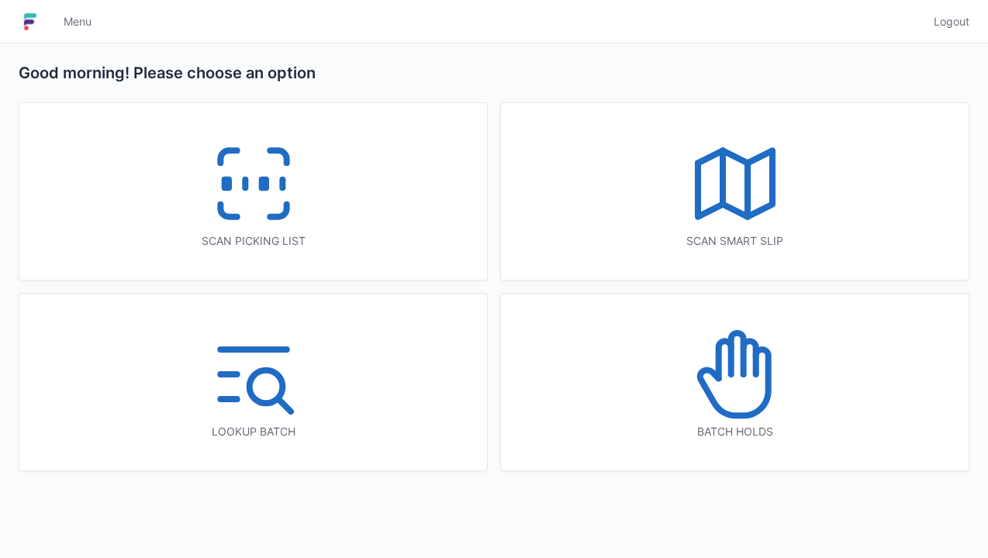
click at [264, 188] on rect at bounding box center [263, 184] width 4 height 9
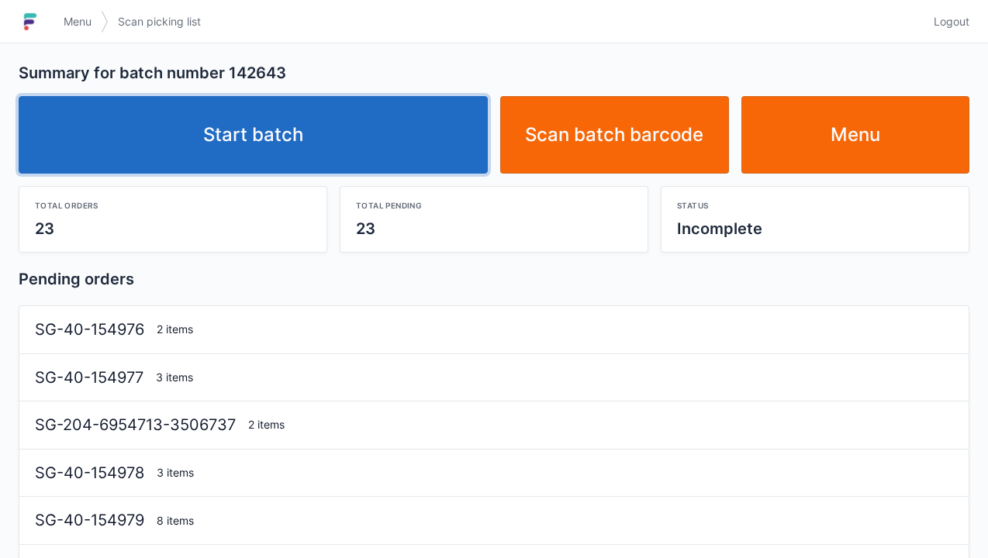
click at [240, 128] on link "Start batch" at bounding box center [253, 135] width 469 height 78
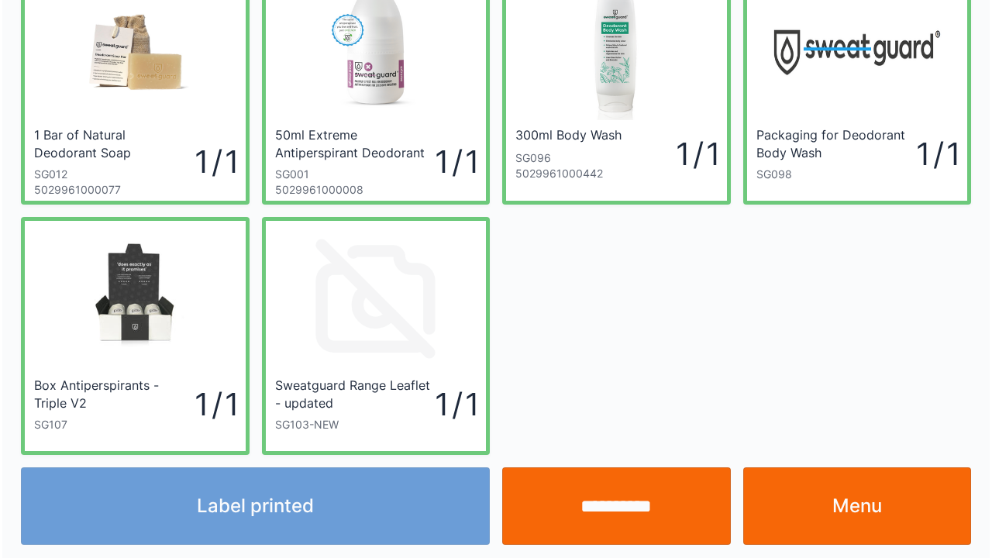
scroll to position [90, 0]
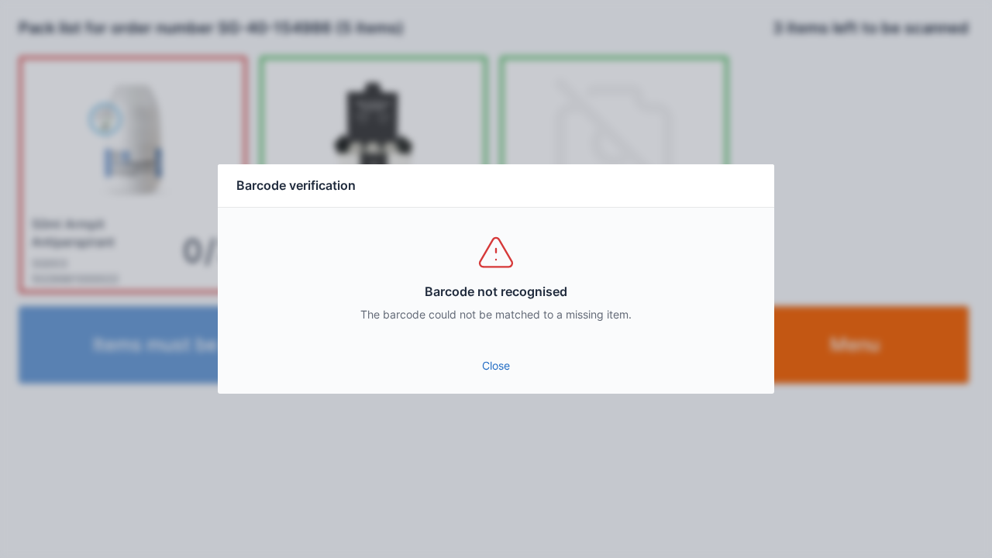
click at [478, 355] on link "Close" at bounding box center [496, 366] width 532 height 28
